Goal: Task Accomplishment & Management: Manage account settings

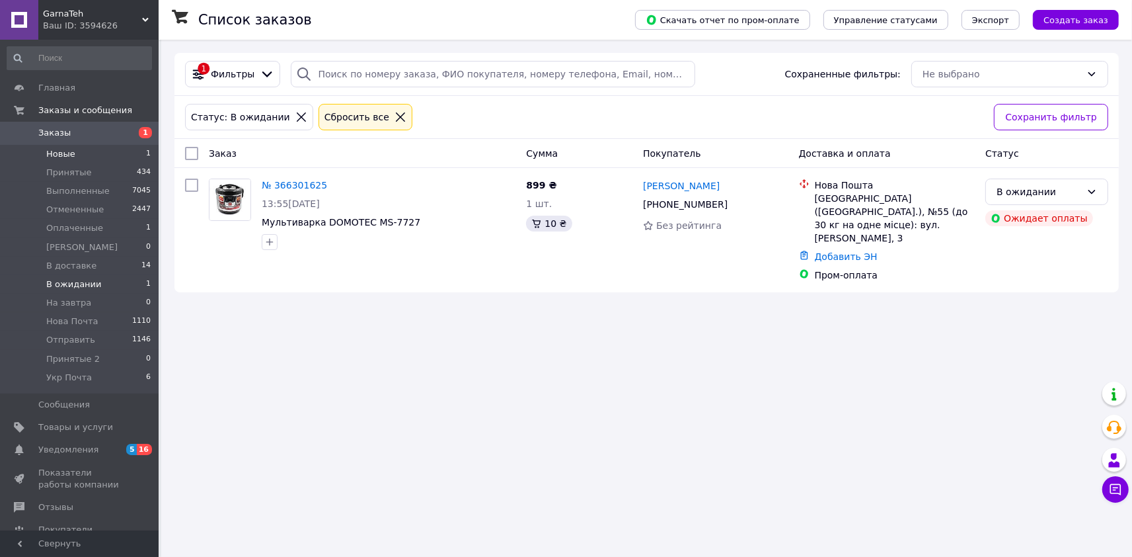
click at [56, 155] on span "Новые" at bounding box center [60, 154] width 29 height 12
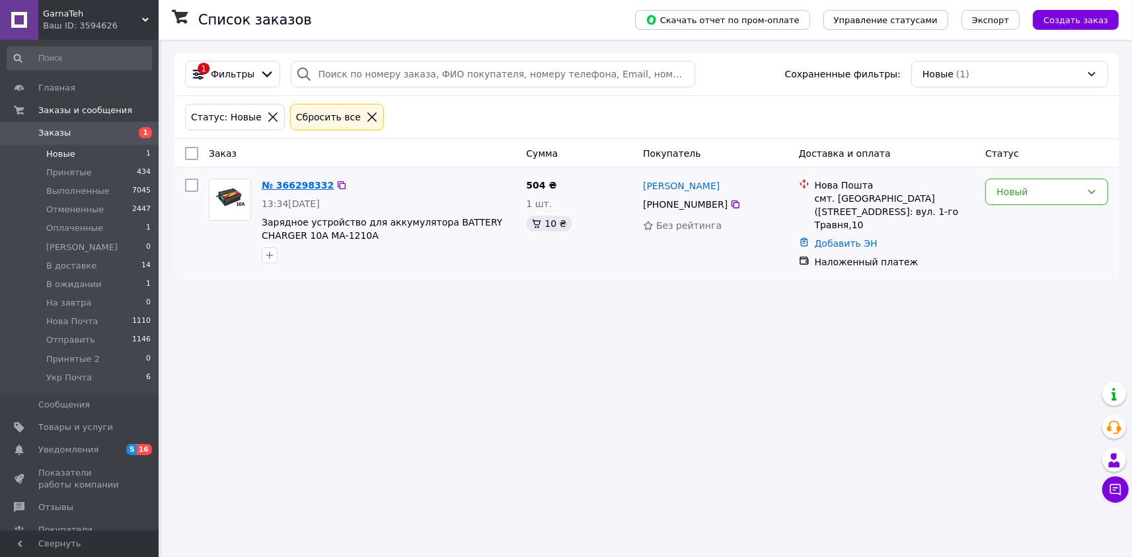
click at [301, 182] on link "№ 366298332" at bounding box center [298, 185] width 72 height 11
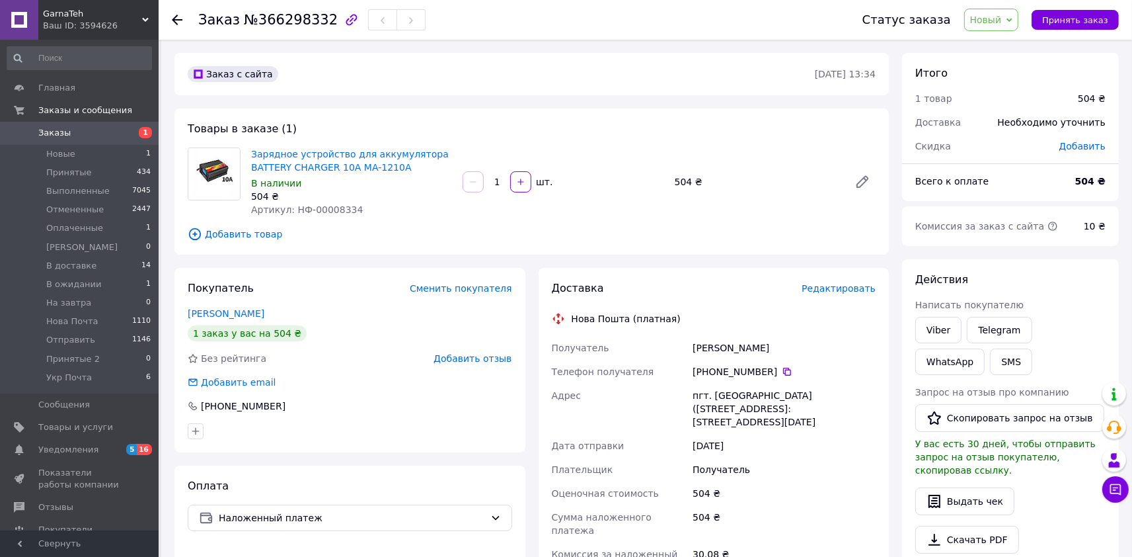
drag, startPoint x: 681, startPoint y: 348, endPoint x: 770, endPoint y: 344, distance: 88.7
click at [770, 344] on div "Получатель Королюк Микола Телефон получателя +380 96 911 74 37   Адрес пгт. Мал…" at bounding box center [714, 476] width 330 height 280
copy div "Получатель Королюк Микола"
click at [782, 372] on icon at bounding box center [787, 371] width 11 height 11
drag, startPoint x: 681, startPoint y: 392, endPoint x: 859, endPoint y: 412, distance: 178.9
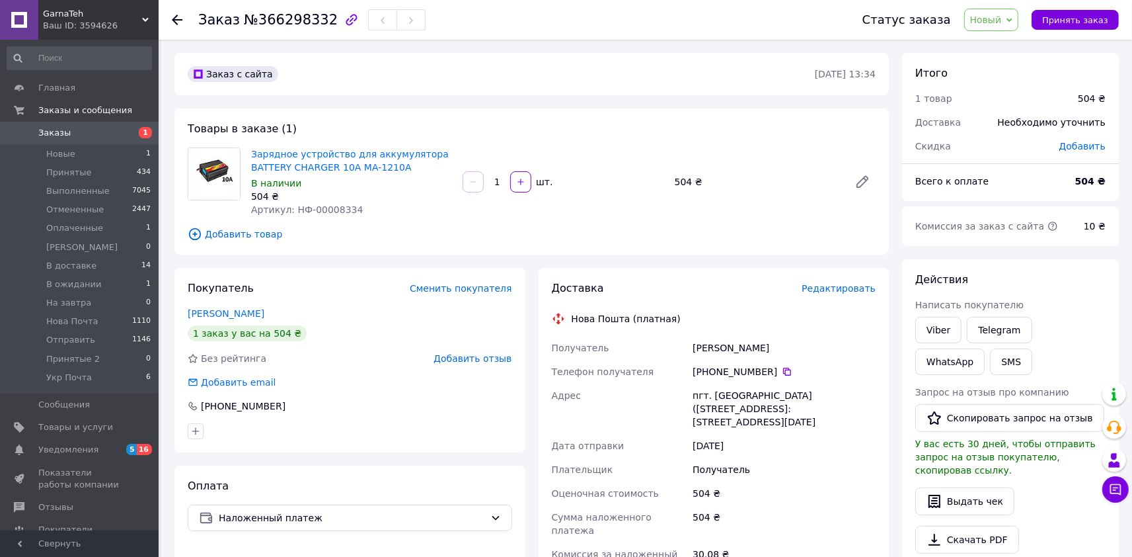
click at [859, 412] on div "Получатель Королюк Микола Телефон получателя +380 96 911 74 37   Адрес пгт. Мал…" at bounding box center [714, 476] width 330 height 280
copy div "Адрес пгт. Малиновка (Харьковская обл., Чугуевский р-н.), №1: ул. 1-го Мая,10"
drag, startPoint x: 353, startPoint y: 209, endPoint x: 294, endPoint y: 214, distance: 59.7
click at [294, 214] on div "Артикул: НФ-00008334" at bounding box center [351, 209] width 201 height 13
copy span "НФ-00008334"
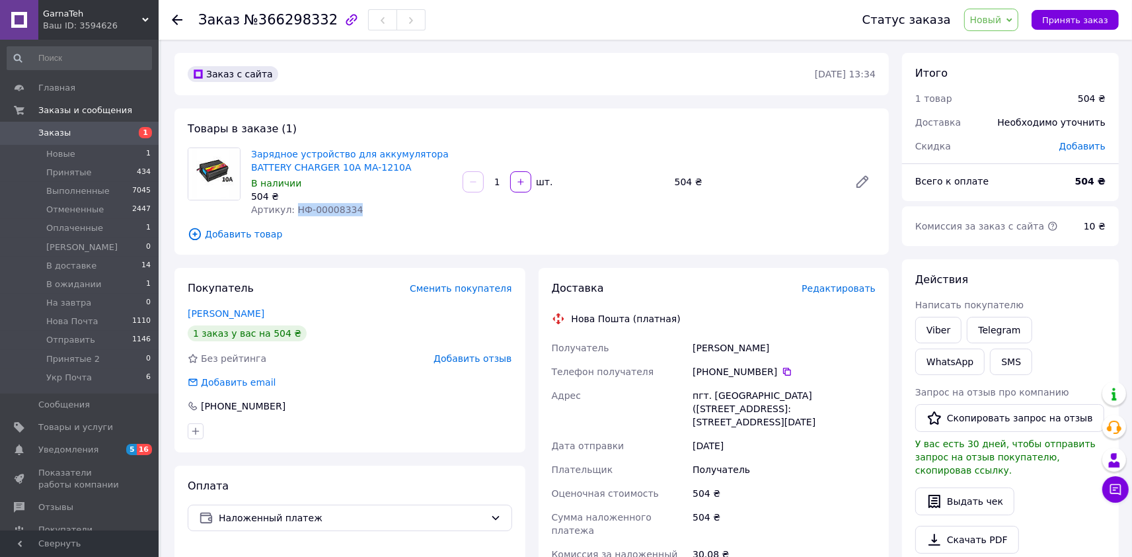
click at [343, 218] on div "Зарядное устройство для аккумулятора BATTERY CHARGER 10A MA-1210A В наличии 504…" at bounding box center [352, 182] width 212 height 74
drag, startPoint x: 348, startPoint y: 212, endPoint x: 329, endPoint y: 218, distance: 20.7
click at [329, 218] on div "Зарядное устройство для аккумулятора BATTERY CHARGER 10A MA-1210A В наличии 504…" at bounding box center [352, 182] width 212 height 74
copy span "8334"
click at [1014, 15] on span "Новый" at bounding box center [992, 20] width 55 height 22
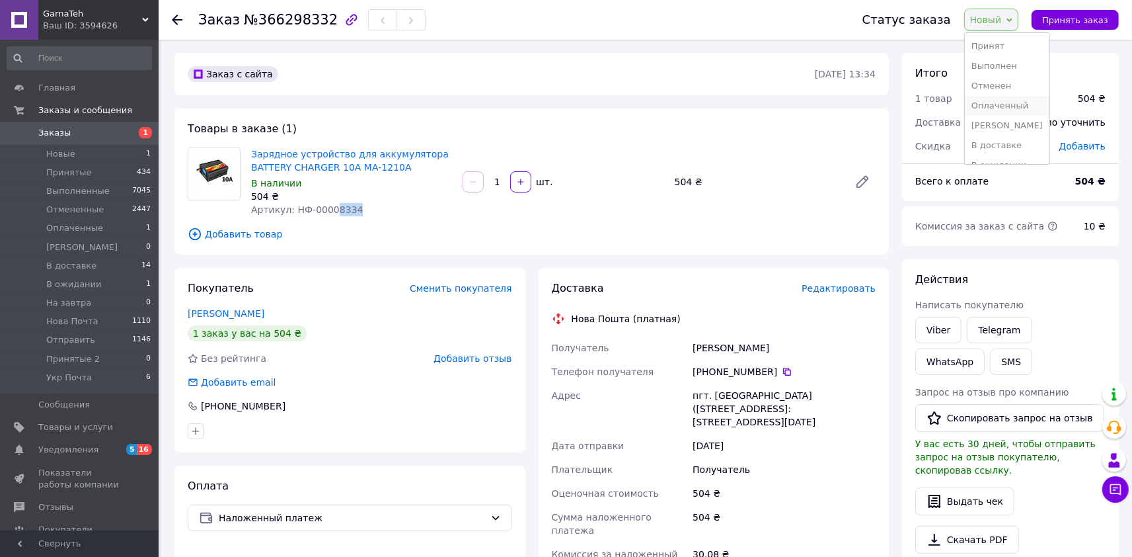
scroll to position [69, 0]
click at [1004, 152] on li "Отправить" at bounding box center [1007, 156] width 85 height 20
click at [75, 223] on span "Оплаченные" at bounding box center [74, 228] width 57 height 12
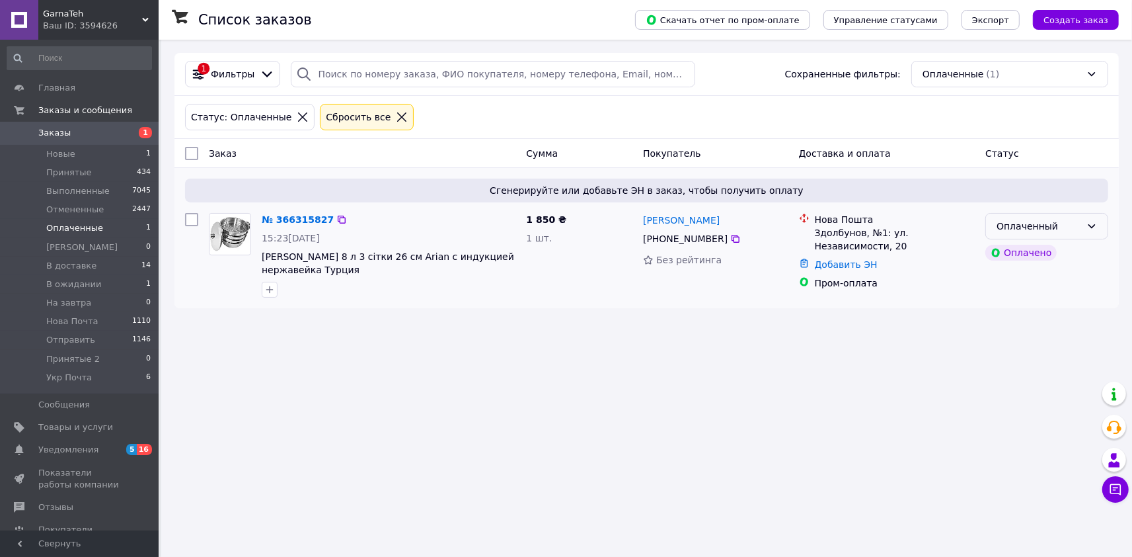
click at [1080, 227] on div "Оплаченный" at bounding box center [1039, 226] width 85 height 15
click at [1033, 255] on li "Принят" at bounding box center [1047, 255] width 122 height 24
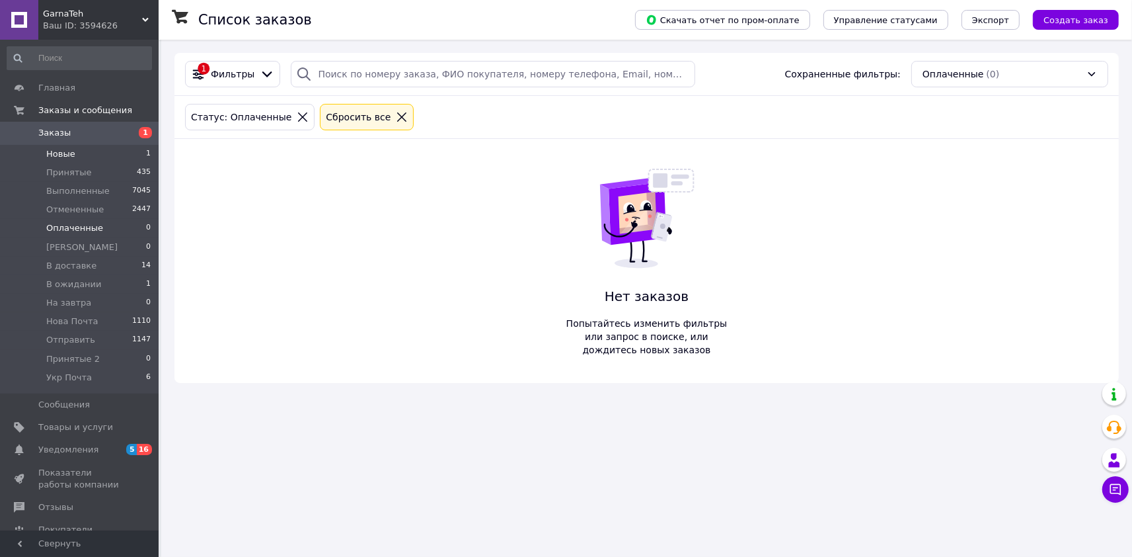
click at [60, 157] on span "Новые" at bounding box center [60, 154] width 29 height 12
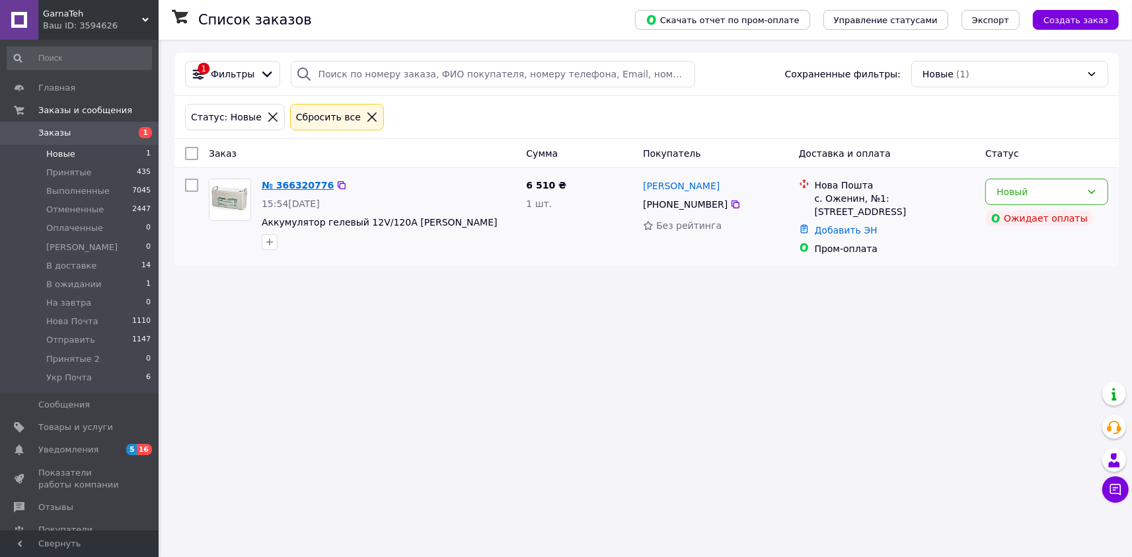
click at [321, 188] on link "№ 366320776" at bounding box center [298, 185] width 72 height 11
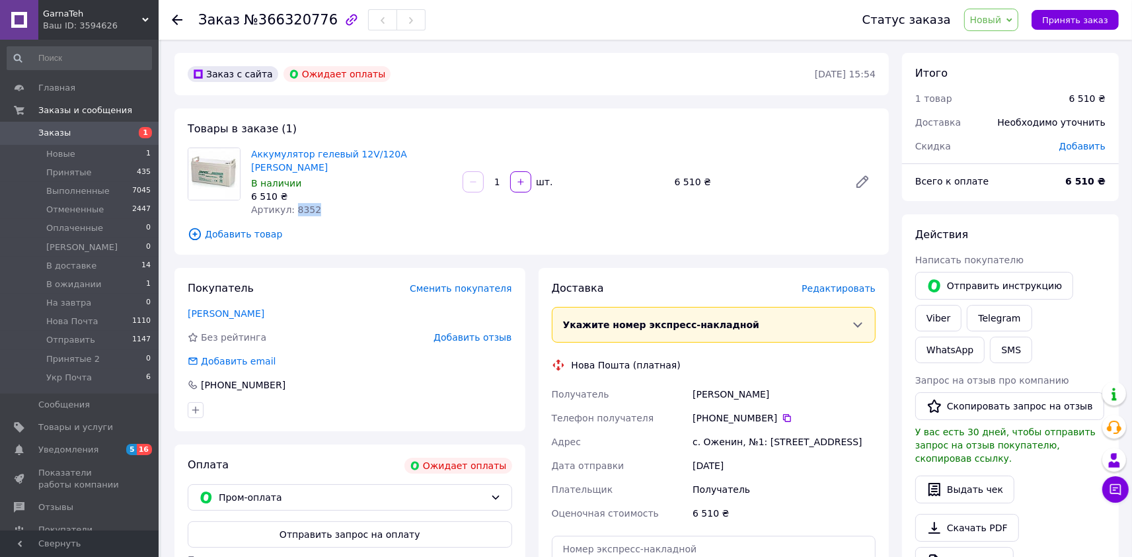
drag, startPoint x: 316, startPoint y: 195, endPoint x: 292, endPoint y: 199, distance: 24.8
click at [292, 203] on div "Артикул: 8352" at bounding box center [351, 209] width 201 height 13
copy span "8352"
click at [1013, 19] on icon at bounding box center [1010, 20] width 6 height 6
click at [1011, 85] on li "Отменен" at bounding box center [1007, 86] width 85 height 20
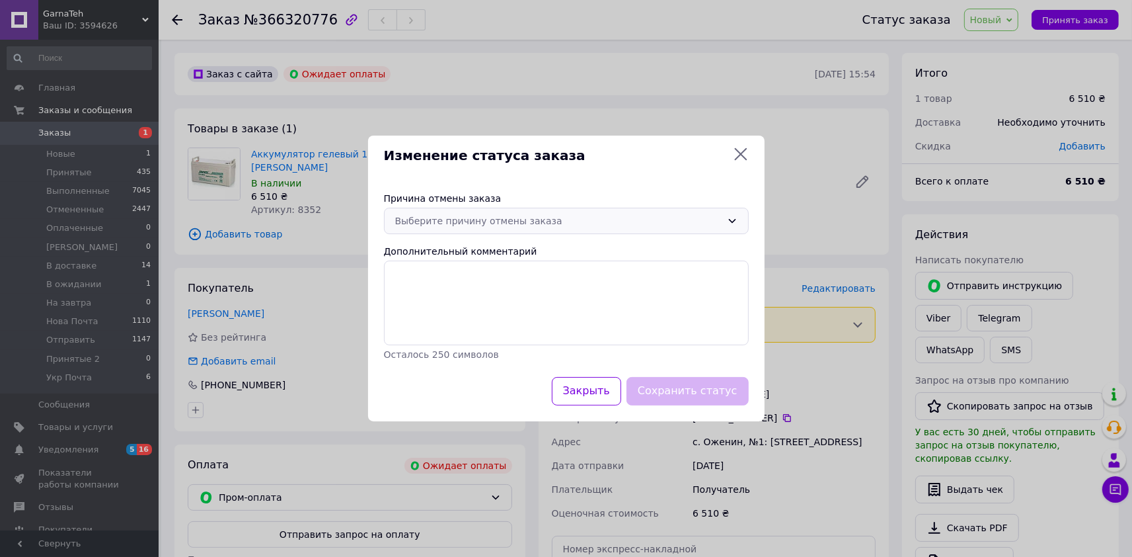
click at [715, 222] on div "Выберите причину отмены заказа" at bounding box center [558, 221] width 327 height 15
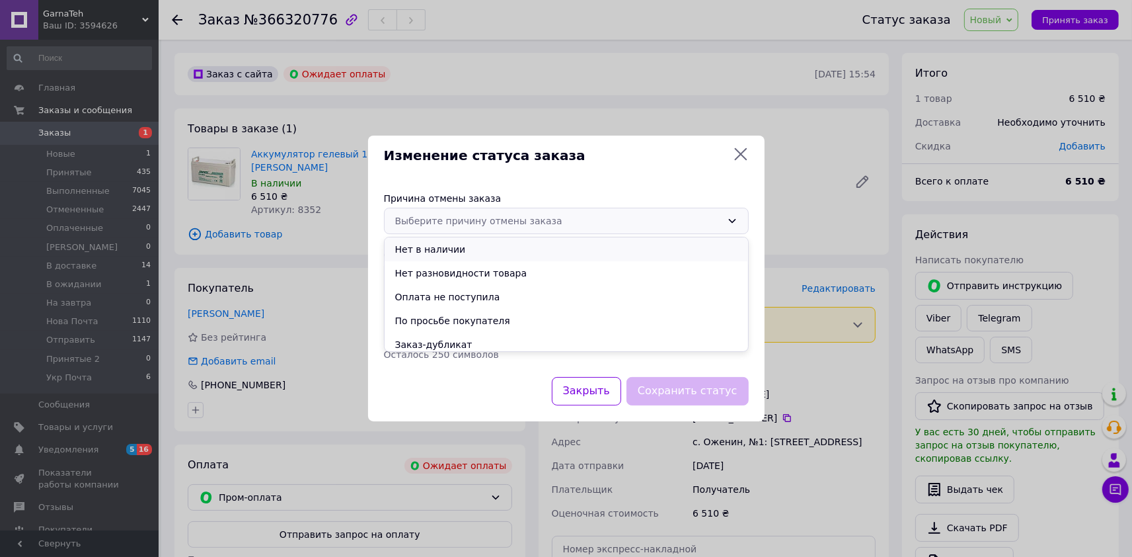
click at [471, 251] on li "Нет в наличии" at bounding box center [567, 249] width 364 height 24
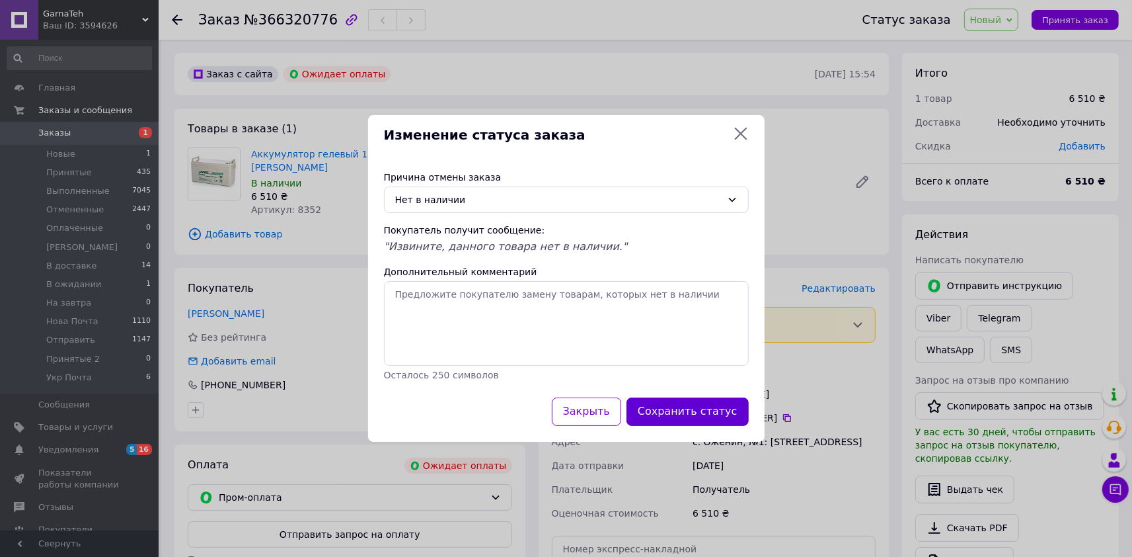
click at [714, 413] on button "Сохранить статус" at bounding box center [688, 411] width 122 height 28
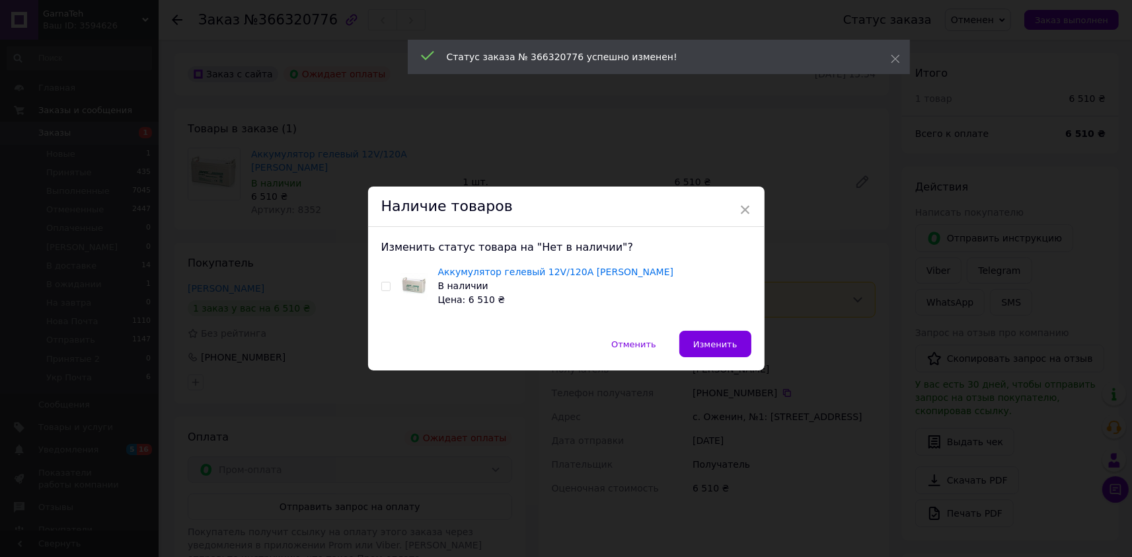
click at [386, 286] on input "checkbox" at bounding box center [385, 286] width 9 height 9
checkbox input "true"
click at [703, 342] on span "Изменить" at bounding box center [716, 344] width 44 height 10
